Goal: Find specific page/section: Find specific page/section

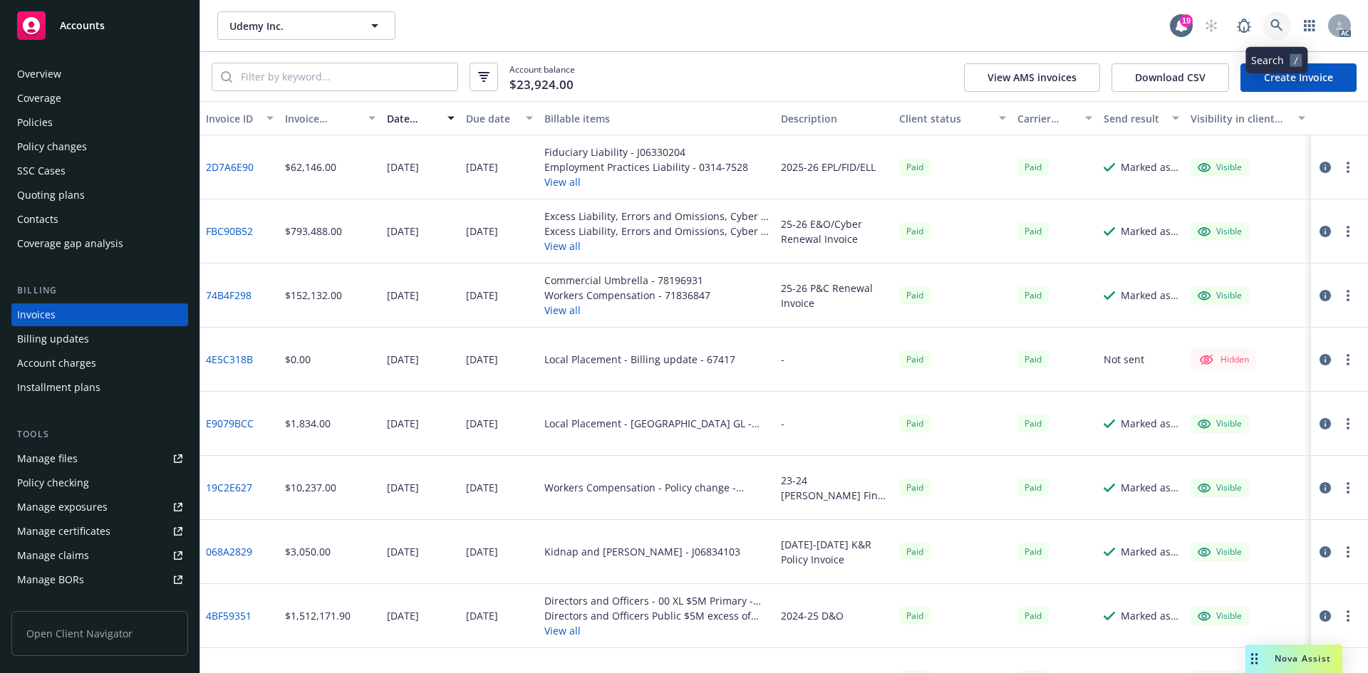
click at [1287, 25] on link at bounding box center [1276, 25] width 28 height 28
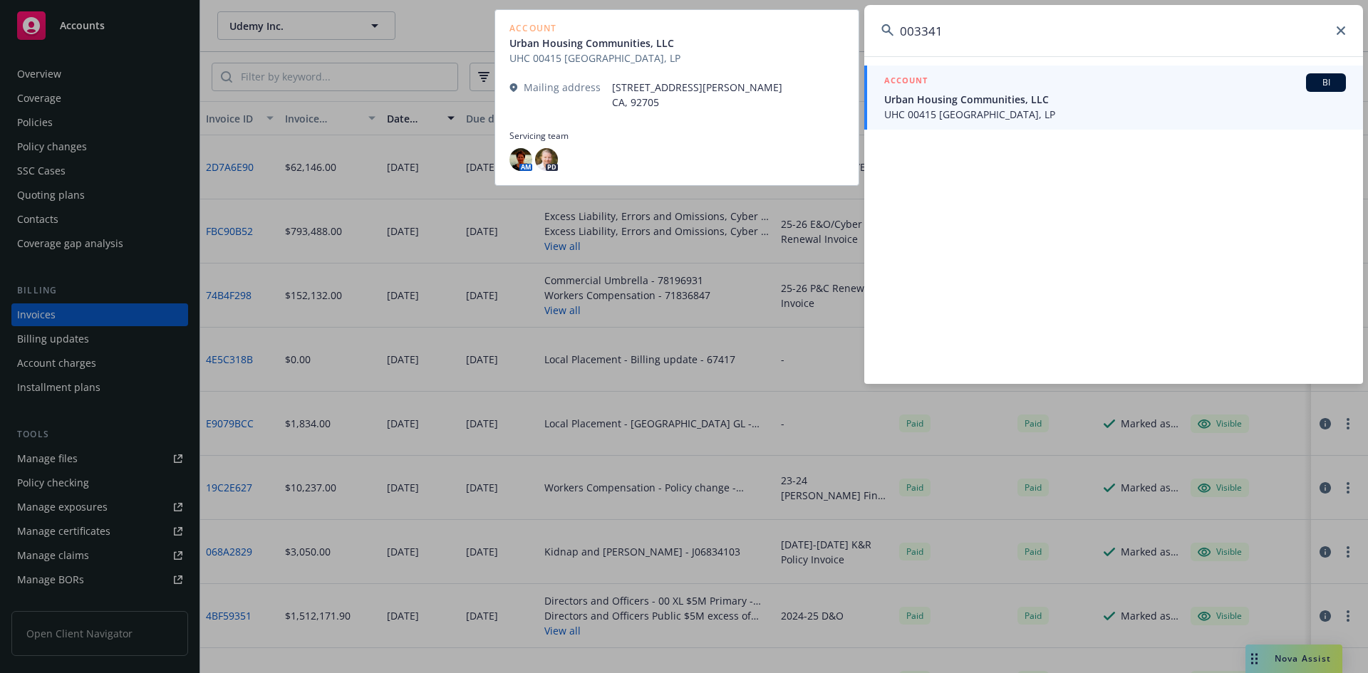
type input "003341"
click at [1009, 121] on span "UHC 00415 [GEOGRAPHIC_DATA], LP" at bounding box center [1115, 114] width 462 height 15
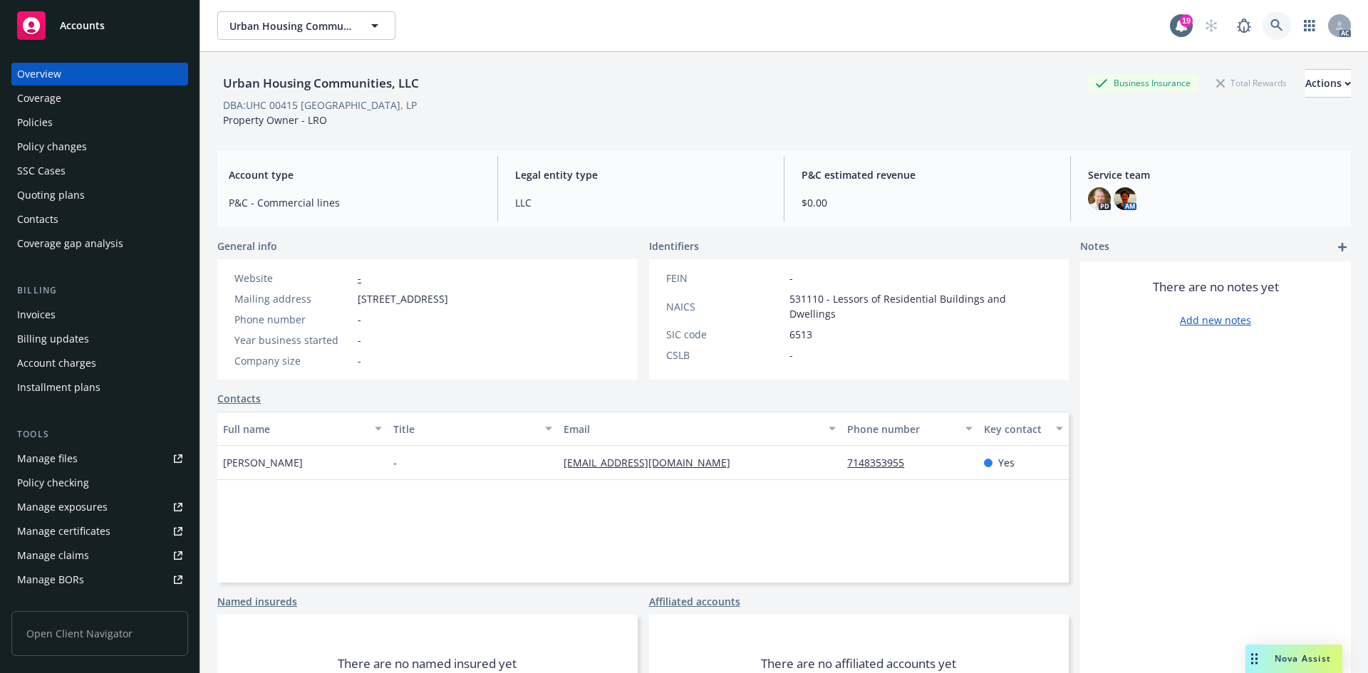
click at [1270, 15] on link at bounding box center [1276, 25] width 28 height 28
click at [1271, 27] on icon at bounding box center [1276, 25] width 13 height 13
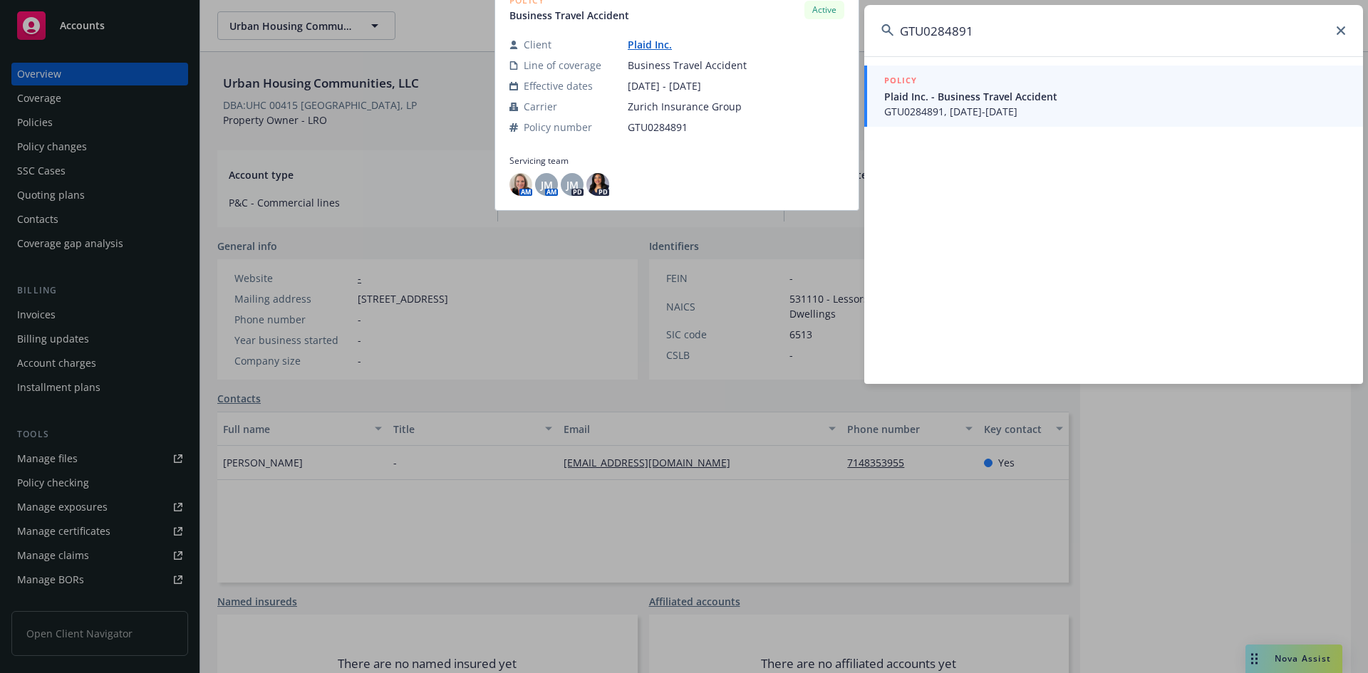
type input "GTU0284891"
click at [1012, 110] on span "GTU0284891, [DATE]-[DATE]" at bounding box center [1115, 111] width 462 height 15
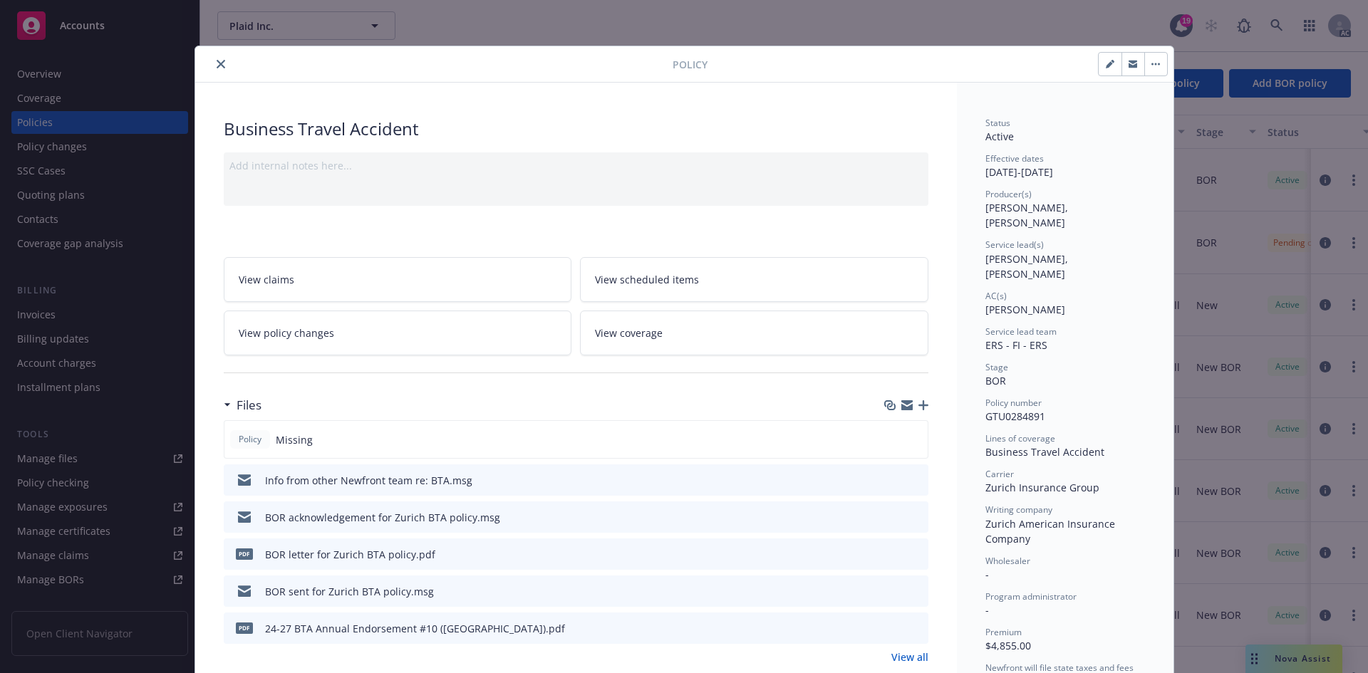
click at [213, 70] on button "close" at bounding box center [220, 64] width 17 height 17
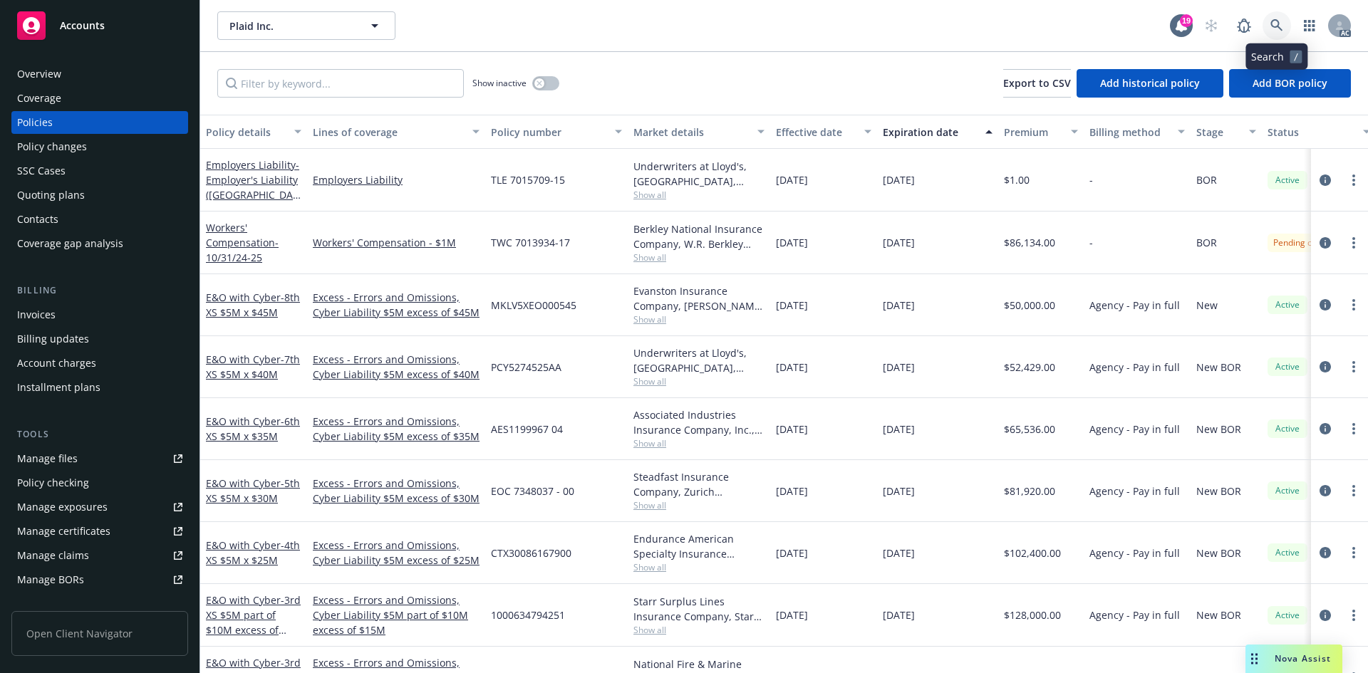
click at [1279, 18] on link at bounding box center [1276, 25] width 28 height 28
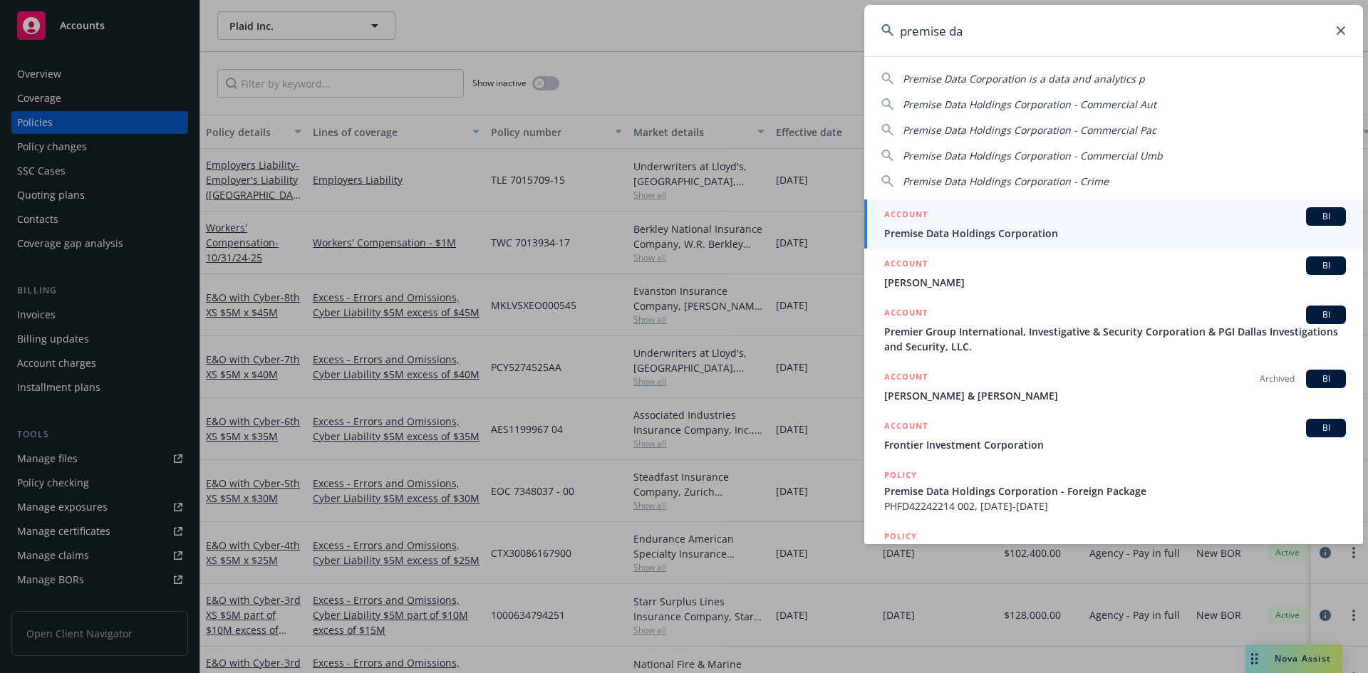
type input "premise da"
click at [1094, 231] on span "Premise Data Holdings Corporation" at bounding box center [1115, 233] width 462 height 15
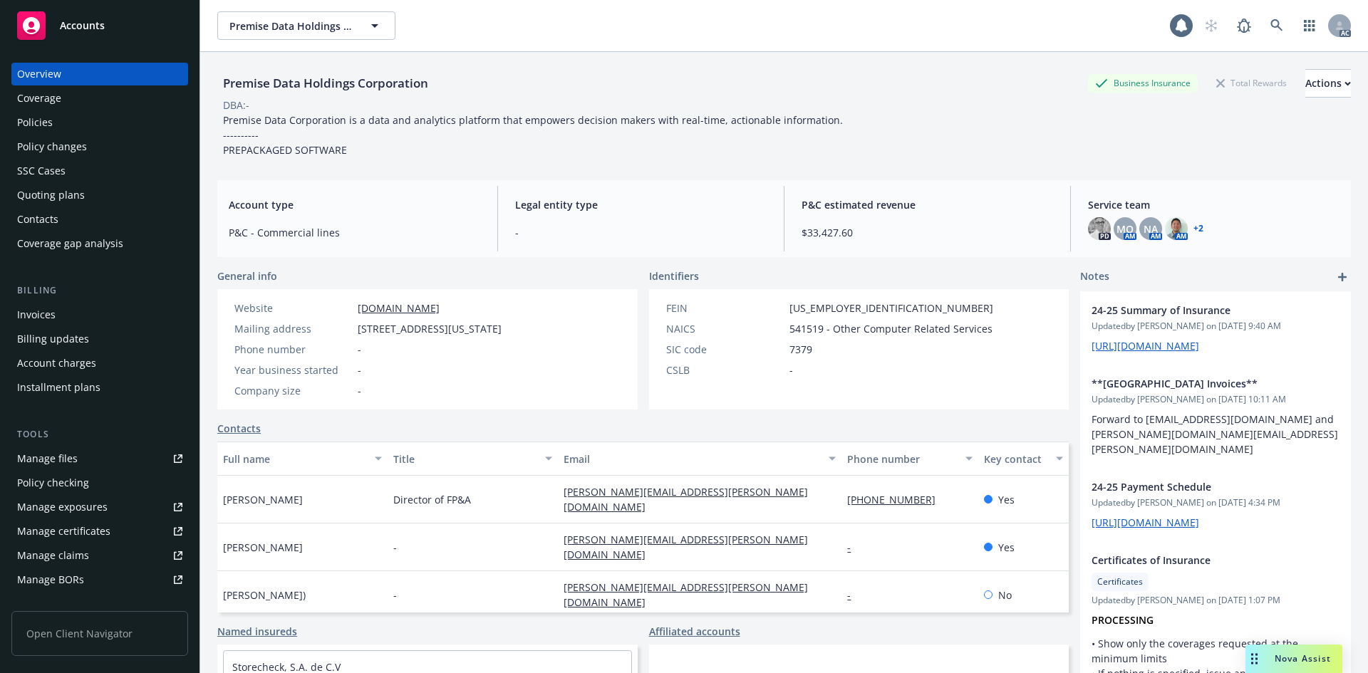
click at [95, 331] on div "Billing updates" at bounding box center [99, 339] width 165 height 23
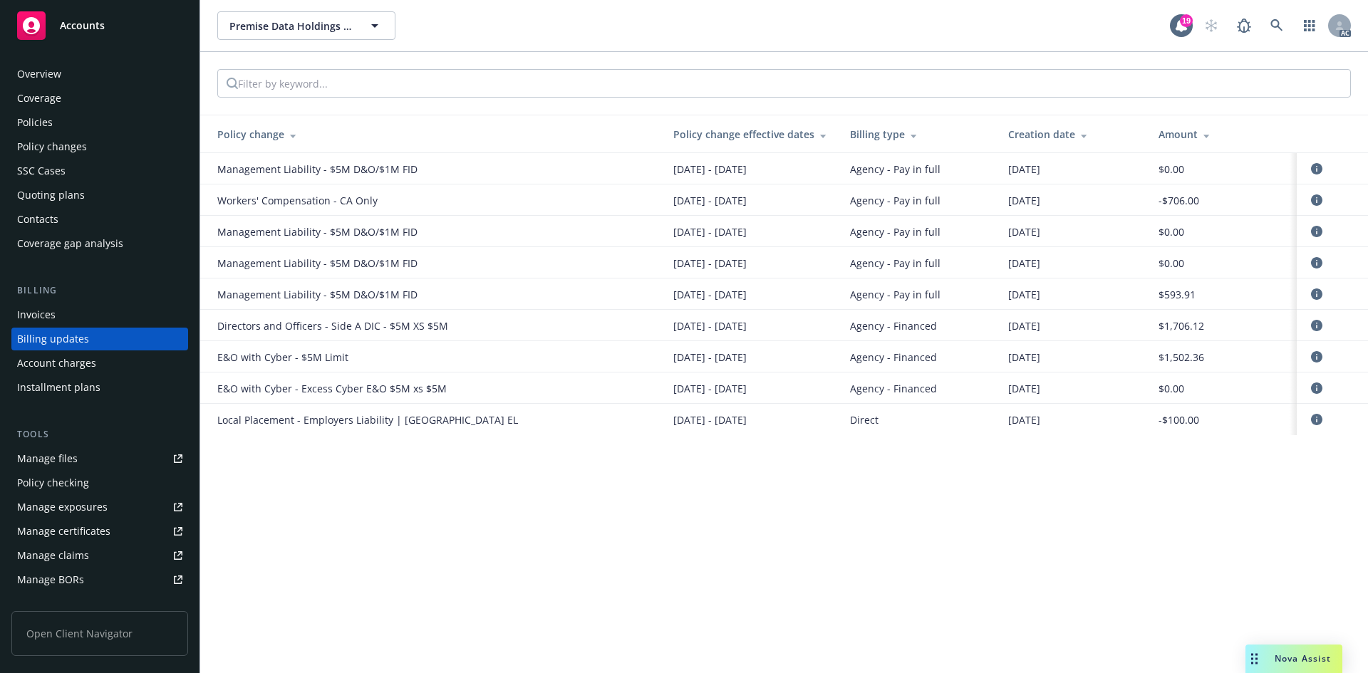
click at [95, 321] on div "Invoices" at bounding box center [99, 314] width 165 height 23
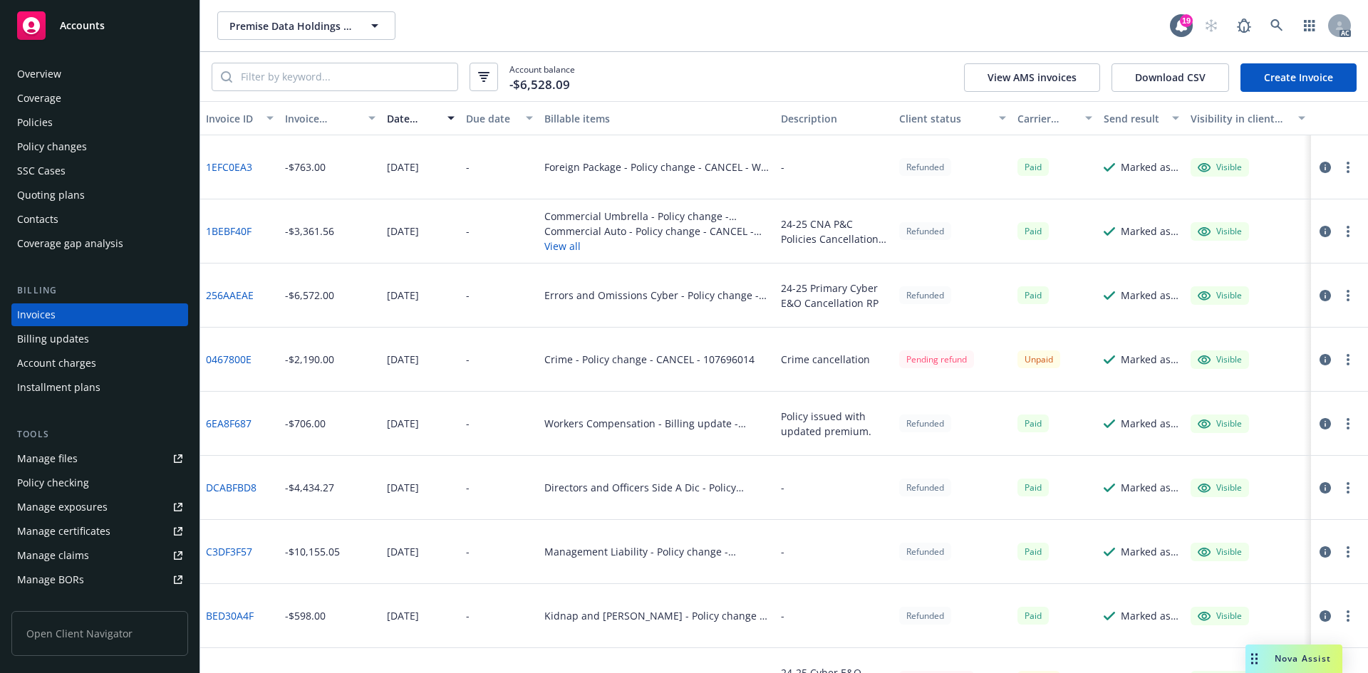
click at [68, 77] on div "Overview" at bounding box center [99, 74] width 165 height 23
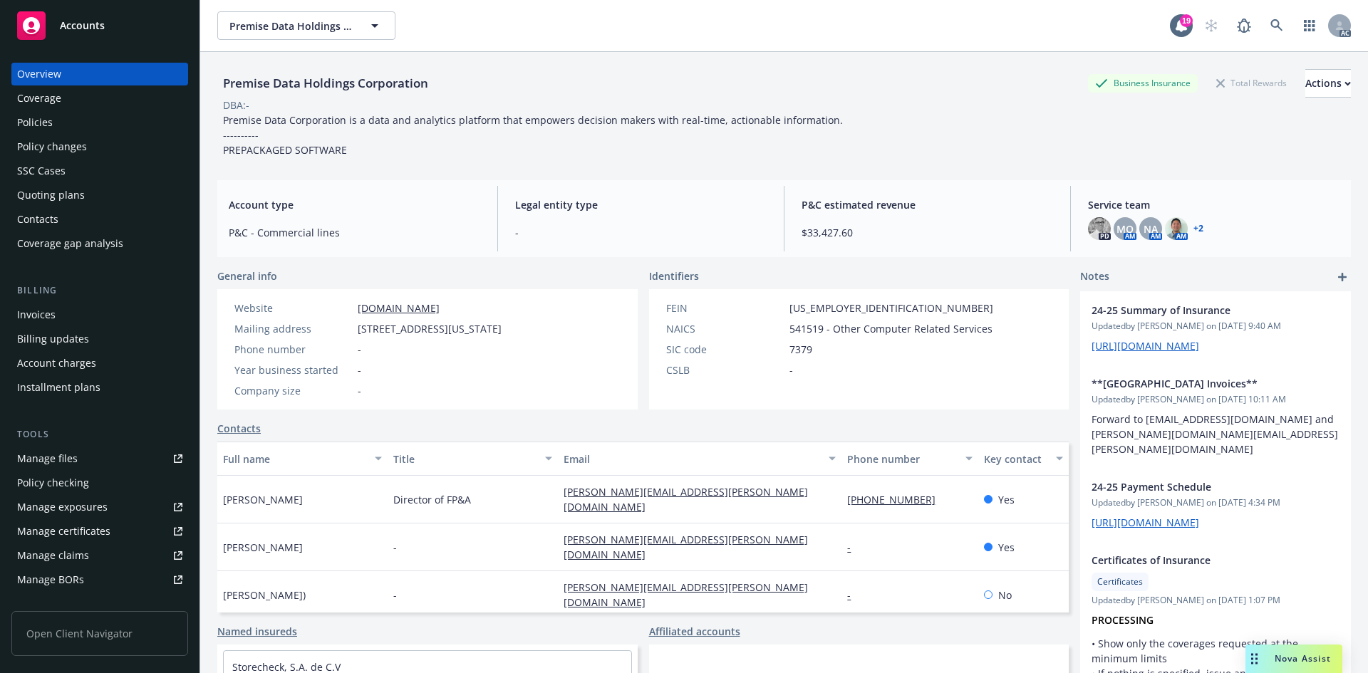
click at [481, 31] on div "Premise Data Holdings Corporation Premise Data Holdings Corporation" at bounding box center [693, 25] width 952 height 28
